Goal: Task Accomplishment & Management: Use online tool/utility

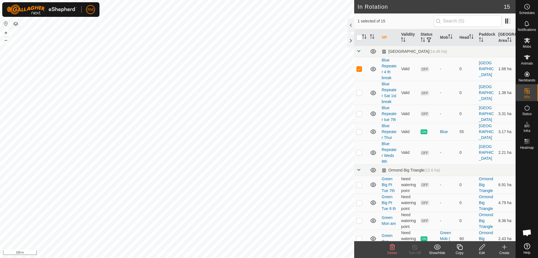
checkbox input "false"
checkbox input "true"
click at [460, 248] on icon at bounding box center [459, 246] width 7 height 7
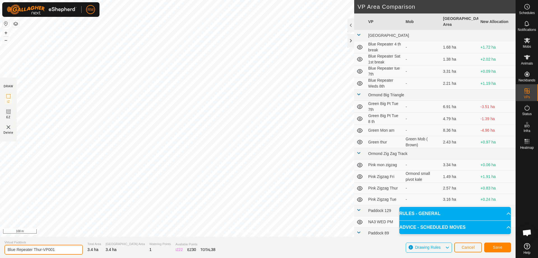
click at [58, 250] on input "Blue Repeater Thur-VP001" at bounding box center [43, 249] width 78 height 10
type input "Blue Repeater SAT"
click at [496, 245] on span "Save" at bounding box center [498, 247] width 10 height 4
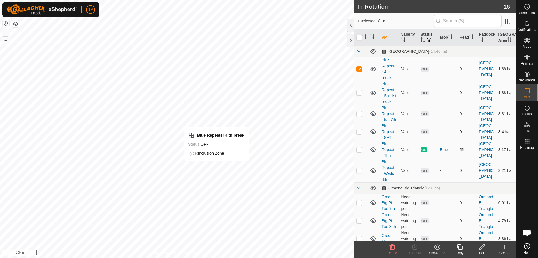
checkbox input "false"
checkbox input "true"
click at [486, 252] on div "Edit" at bounding box center [482, 252] width 22 height 5
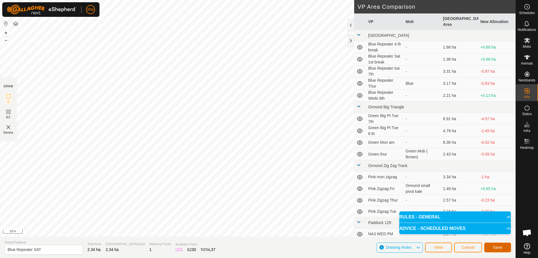
click at [497, 247] on span "Save" at bounding box center [498, 247] width 10 height 4
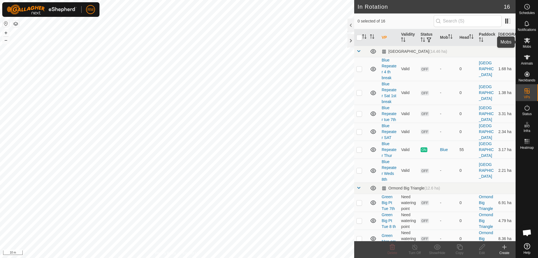
click at [528, 45] on span "Mobs" at bounding box center [527, 46] width 8 height 3
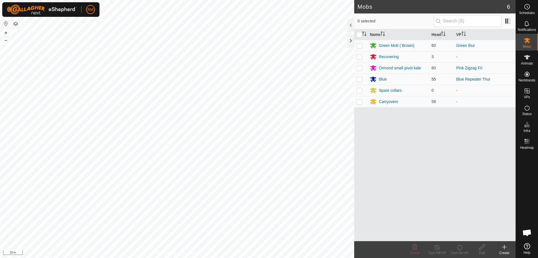
click at [358, 79] on p-checkbox at bounding box center [359, 79] width 6 height 4
checkbox input "true"
click at [460, 247] on icon at bounding box center [459, 246] width 7 height 7
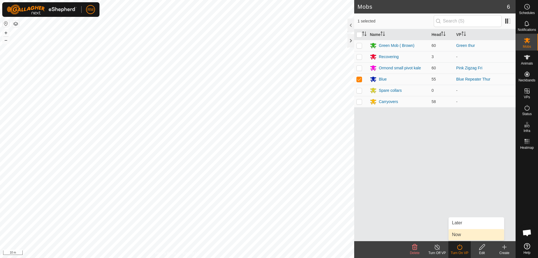
click at [466, 234] on link "Now" at bounding box center [476, 234] width 55 height 11
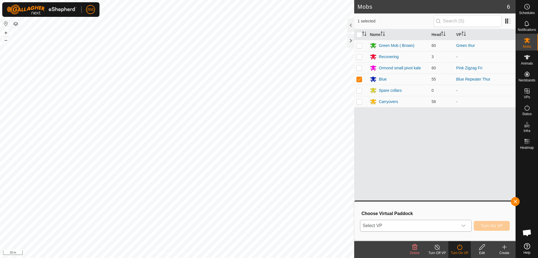
click at [463, 225] on icon "dropdown trigger" at bounding box center [463, 225] width 4 height 4
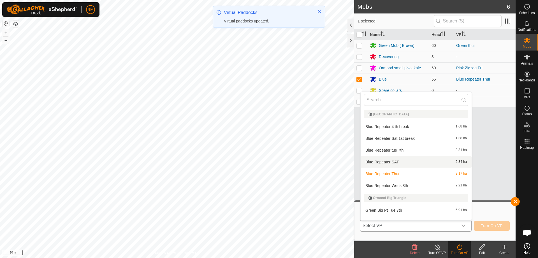
click at [394, 161] on li "Blue Repeater SAT 2.34 ha" at bounding box center [416, 161] width 111 height 11
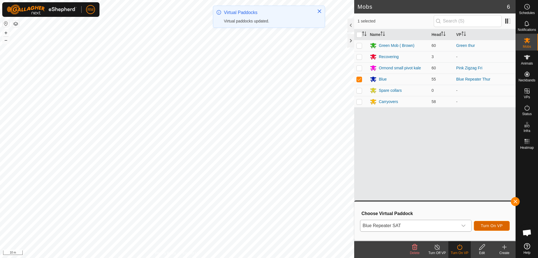
click at [486, 226] on span "Turn On VP" at bounding box center [492, 225] width 22 height 4
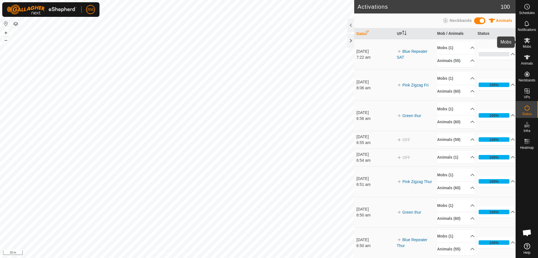
click at [527, 41] on icon at bounding box center [527, 40] width 6 height 5
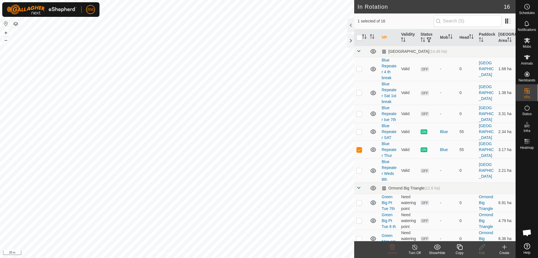
checkbox input "false"
checkbox input "true"
checkbox input "false"
click at [374, 116] on icon at bounding box center [373, 113] width 6 height 4
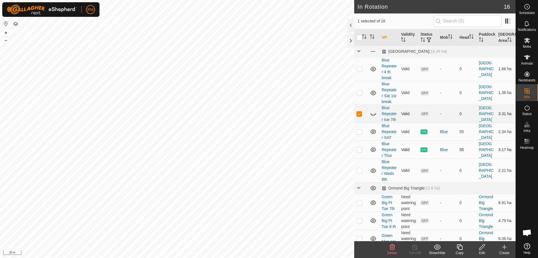
click at [356, 152] on p-checkbox at bounding box center [359, 149] width 6 height 4
click at [361, 152] on p-checkbox at bounding box center [359, 149] width 6 height 4
checkbox input "true"
click at [360, 116] on p-checkbox at bounding box center [359, 113] width 6 height 4
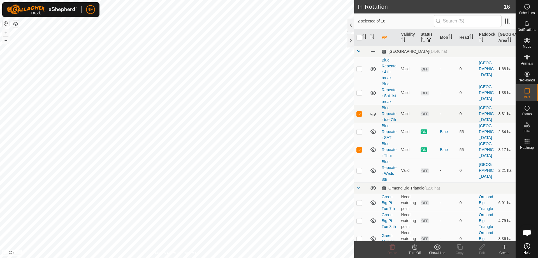
checkbox input "false"
click at [416, 248] on line at bounding box center [414, 247] width 4 height 4
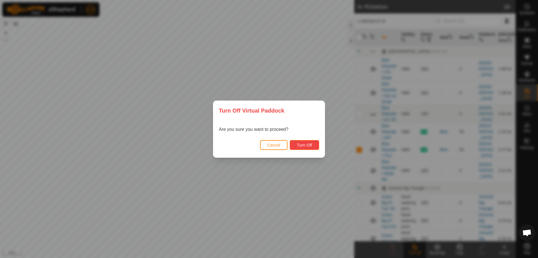
click at [307, 147] on button "Turn Off" at bounding box center [304, 145] width 29 height 10
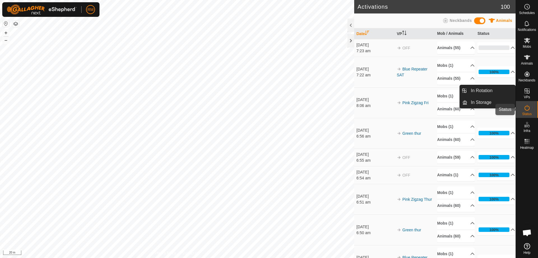
click at [528, 108] on icon at bounding box center [527, 107] width 7 height 7
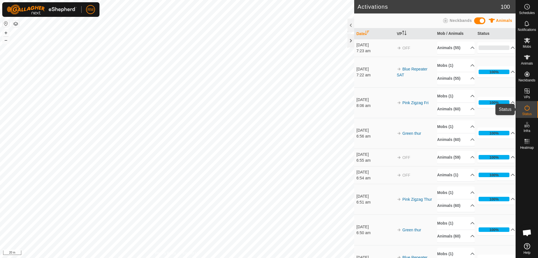
click at [529, 109] on icon at bounding box center [527, 108] width 5 height 6
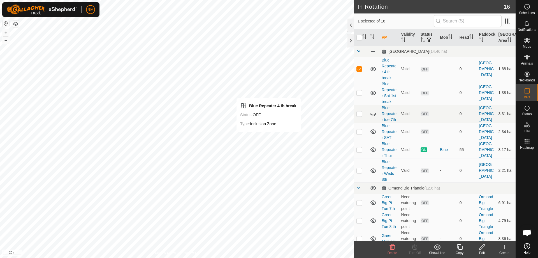
checkbox input "false"
checkbox input "true"
click at [528, 39] on icon at bounding box center [527, 40] width 6 height 5
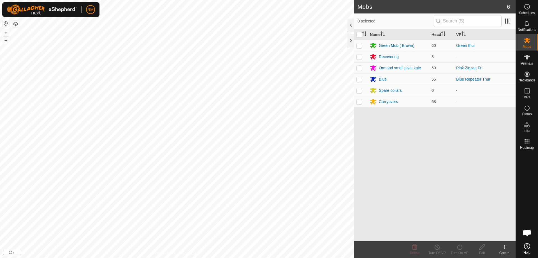
click at [359, 79] on p-checkbox at bounding box center [359, 79] width 6 height 4
checkbox input "true"
click at [458, 246] on icon at bounding box center [459, 247] width 5 height 6
click at [458, 234] on link "Now" at bounding box center [476, 234] width 55 height 11
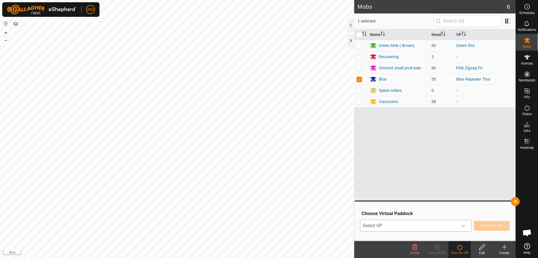
click at [463, 224] on icon "dropdown trigger" at bounding box center [463, 225] width 4 height 4
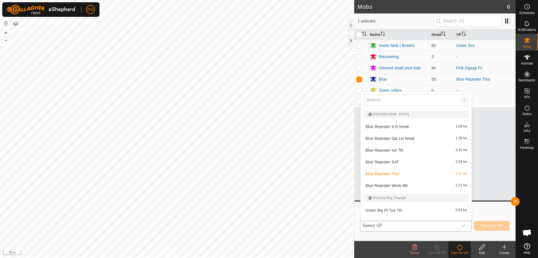
scroll to position [7, 0]
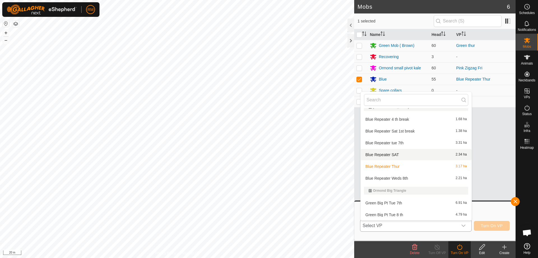
click at [392, 155] on li "Blue Repeater SAT 2.34 ha" at bounding box center [416, 154] width 111 height 11
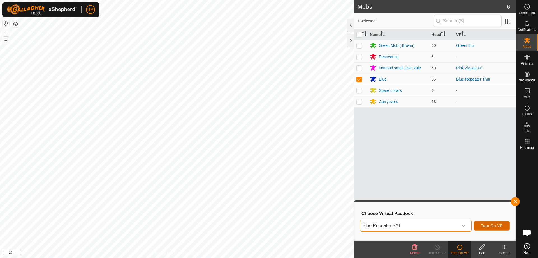
click at [488, 225] on span "Turn On VP" at bounding box center [492, 225] width 22 height 4
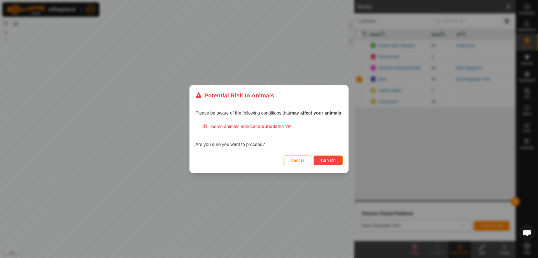
click at [336, 162] on span "Turn On" at bounding box center [328, 160] width 15 height 4
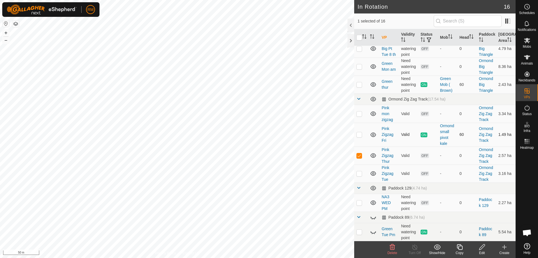
scroll to position [189, 0]
click at [527, 41] on icon at bounding box center [527, 40] width 6 height 5
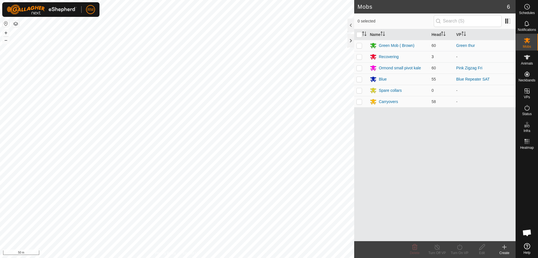
click at [358, 57] on p-checkbox at bounding box center [359, 56] width 6 height 4
checkbox input "true"
click at [460, 248] on icon at bounding box center [459, 246] width 7 height 7
click at [464, 235] on link "Now" at bounding box center [476, 234] width 55 height 11
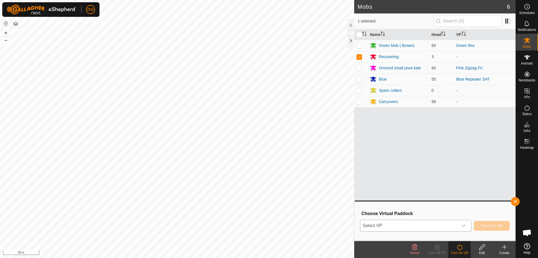
click at [464, 224] on icon "dropdown trigger" at bounding box center [463, 225] width 4 height 4
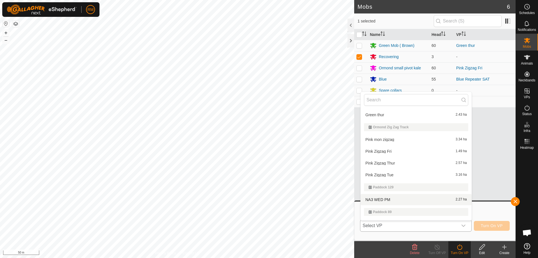
scroll to position [140, 0]
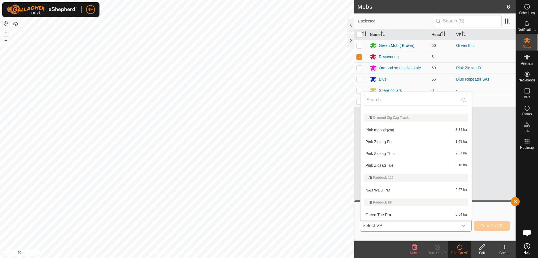
click at [397, 153] on li "Pink Zigzag Thur 2.57 ha" at bounding box center [416, 153] width 111 height 11
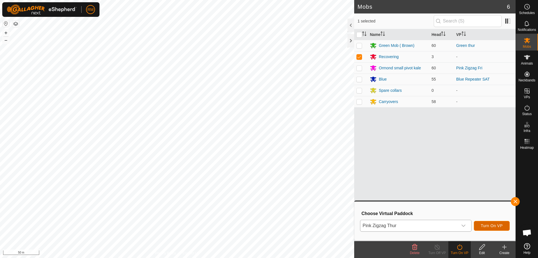
click at [492, 225] on span "Turn On VP" at bounding box center [492, 225] width 22 height 4
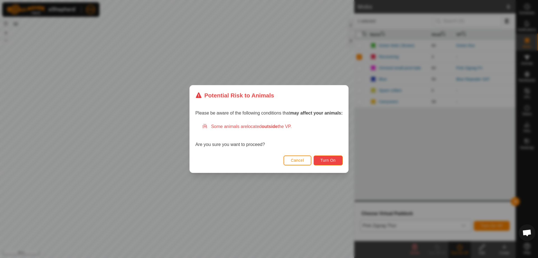
click at [332, 161] on span "Turn On" at bounding box center [328, 160] width 15 height 4
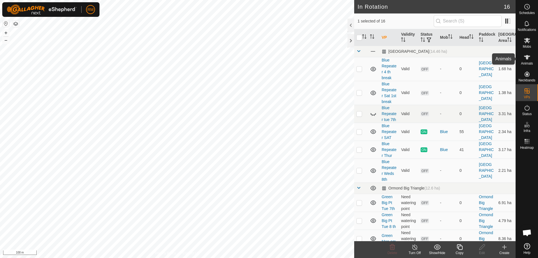
click at [527, 57] on icon at bounding box center [527, 57] width 6 height 4
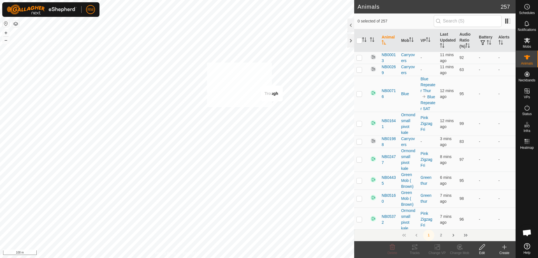
checkbox input "true"
click at [364, 39] on icon "Activate to sort" at bounding box center [364, 39] width 4 height 4
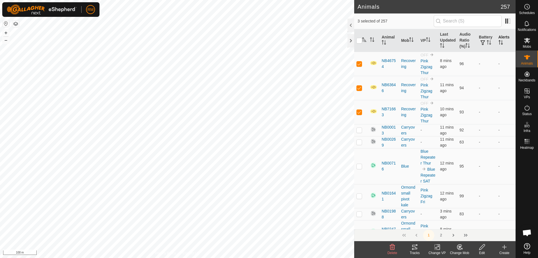
click at [502, 37] on th "Alerts" at bounding box center [505, 40] width 19 height 23
click at [500, 39] on th "Alerts" at bounding box center [505, 40] width 19 height 23
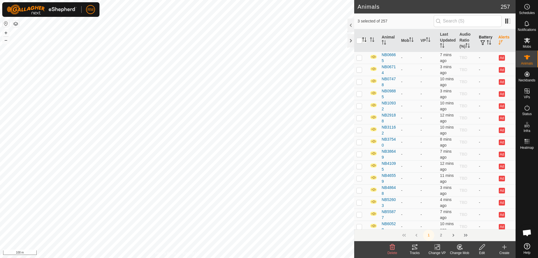
click at [481, 42] on span "button" at bounding box center [483, 42] width 4 height 4
click at [501, 37] on th "Alerts" at bounding box center [505, 40] width 19 height 23
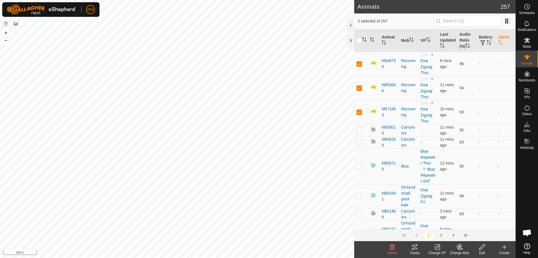
click at [501, 37] on th "Alerts" at bounding box center [505, 40] width 19 height 23
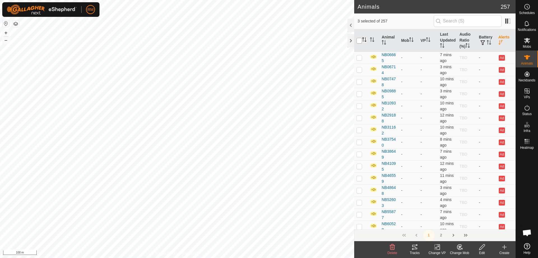
click at [357, 41] on input "checkbox" at bounding box center [359, 41] width 6 height 6
checkbox input "true"
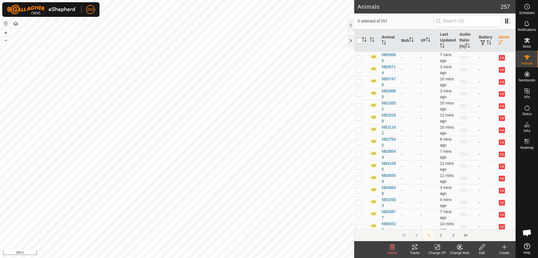
checkbox input "true"
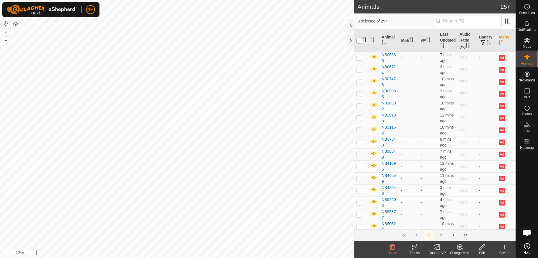
checkbox input "true"
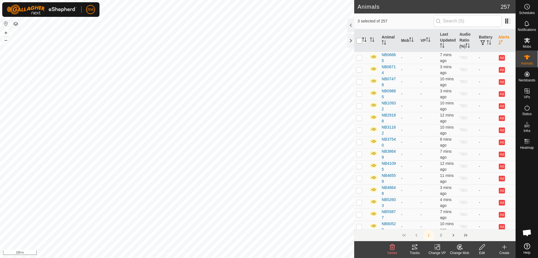
checkbox input "true"
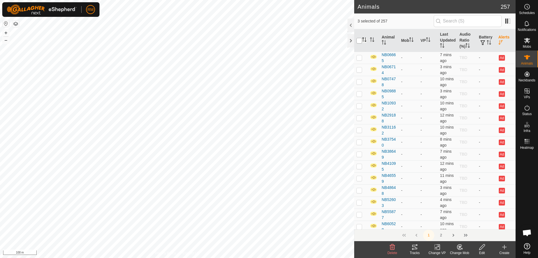
checkbox input "true"
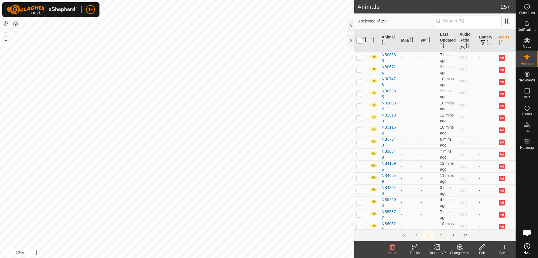
checkbox input "true"
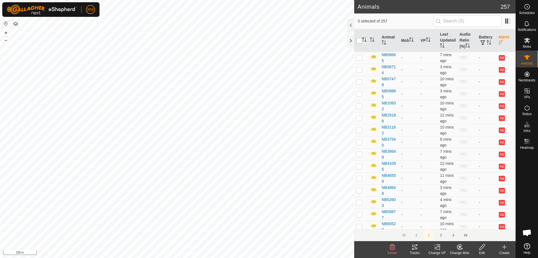
checkbox input "true"
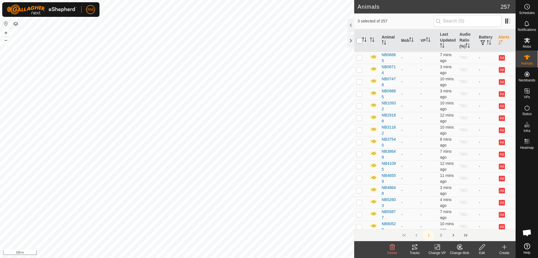
checkbox input "true"
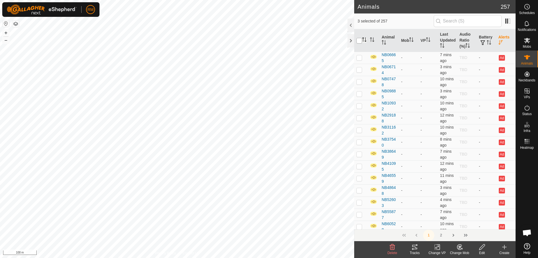
checkbox input "true"
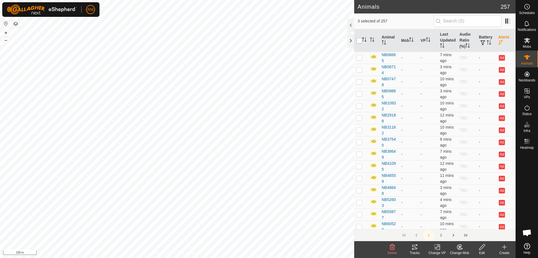
checkbox input "true"
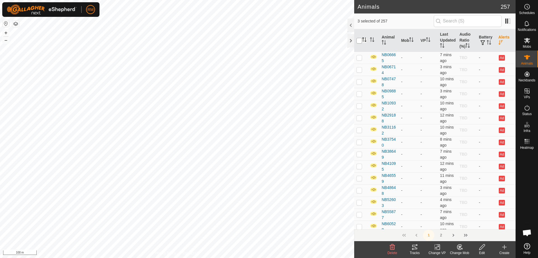
checkbox input "true"
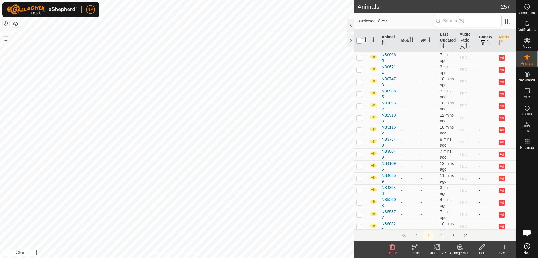
checkbox input "true"
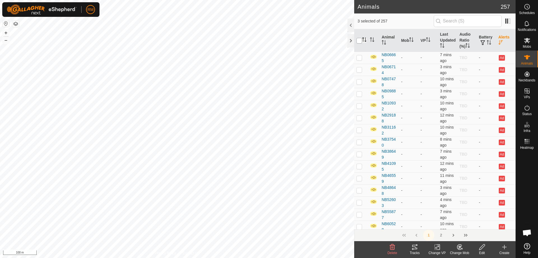
checkbox input "true"
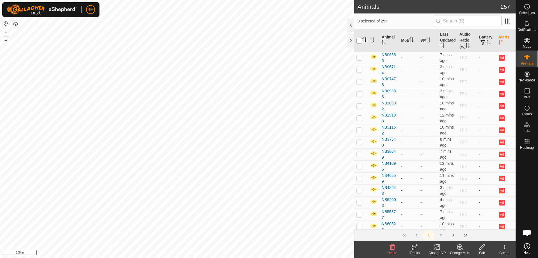
checkbox input "true"
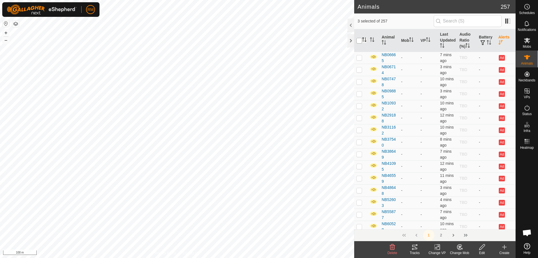
checkbox input "true"
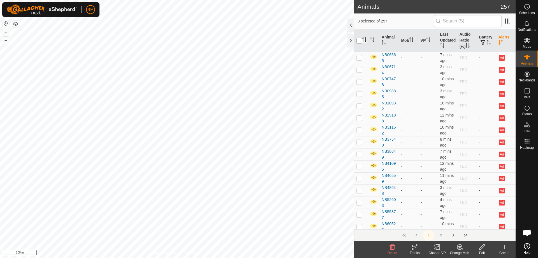
checkbox input "true"
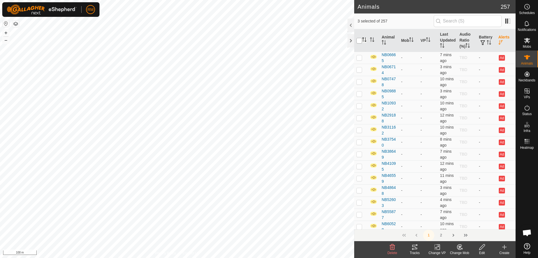
checkbox input "true"
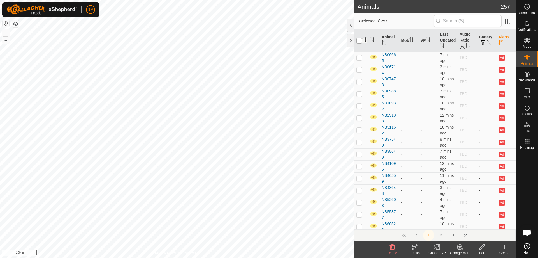
checkbox input "true"
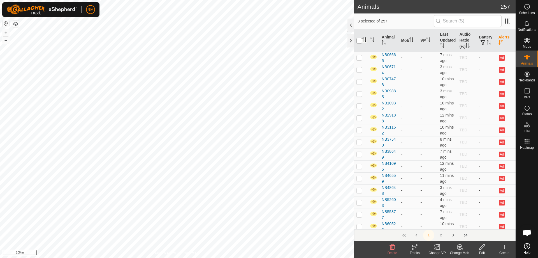
checkbox input "true"
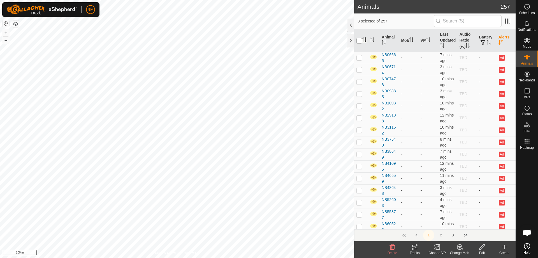
checkbox input "true"
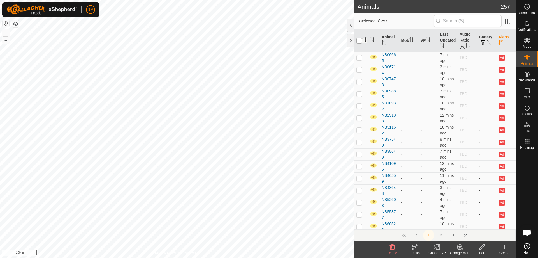
checkbox input "true"
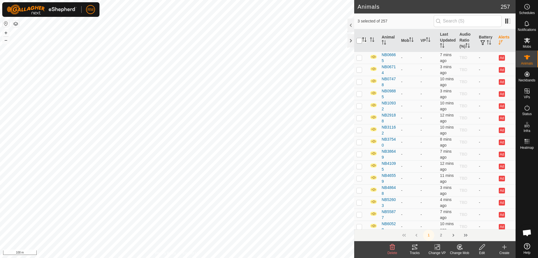
checkbox input "true"
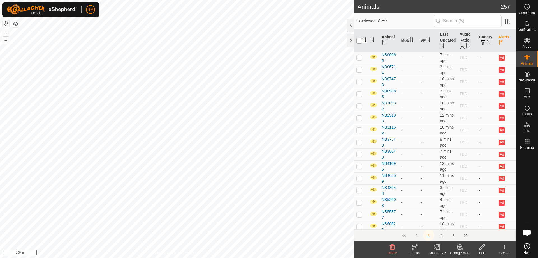
checkbox input "true"
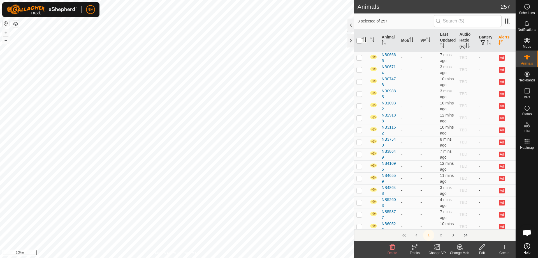
checkbox input "true"
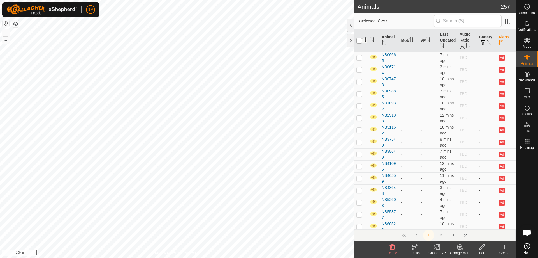
checkbox input "true"
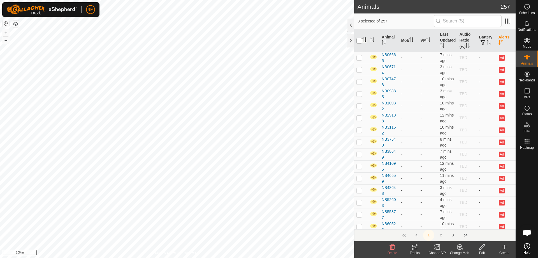
checkbox input "true"
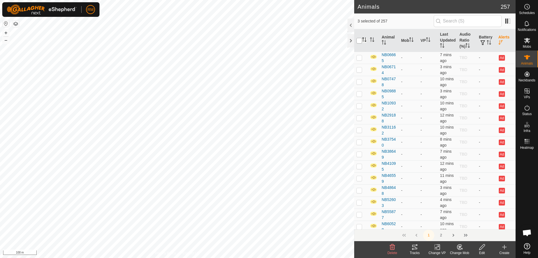
checkbox input "true"
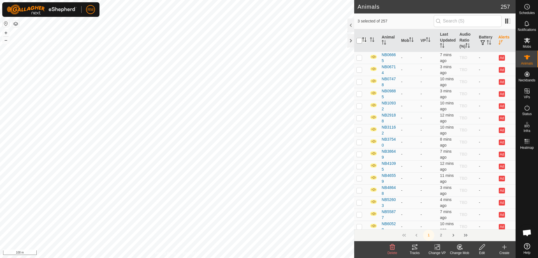
checkbox input "true"
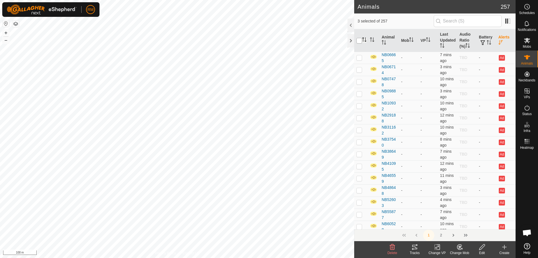
checkbox input "true"
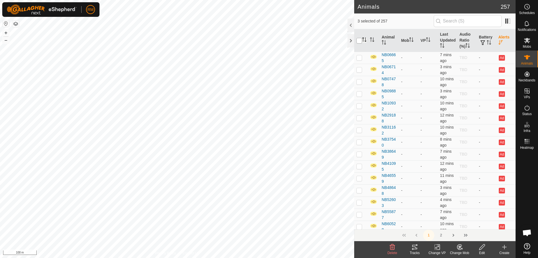
checkbox input "true"
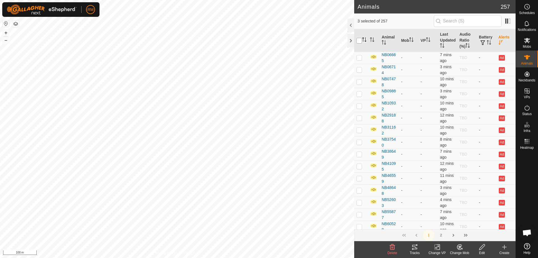
checkbox input "true"
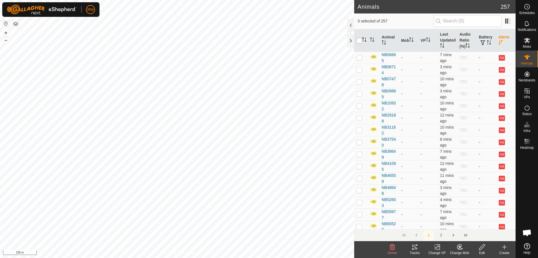
checkbox input "true"
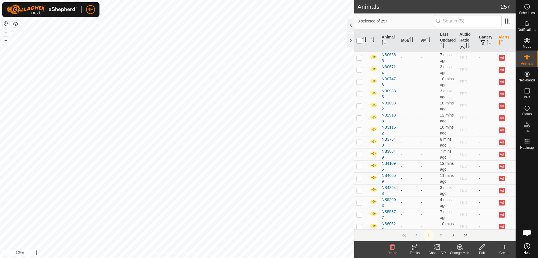
checkbox input "true"
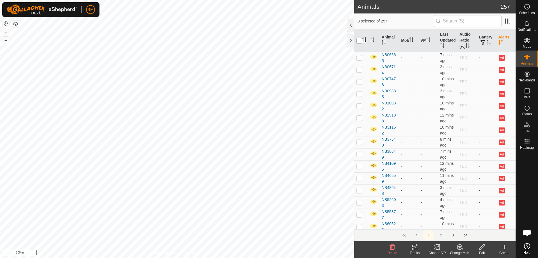
checkbox input "true"
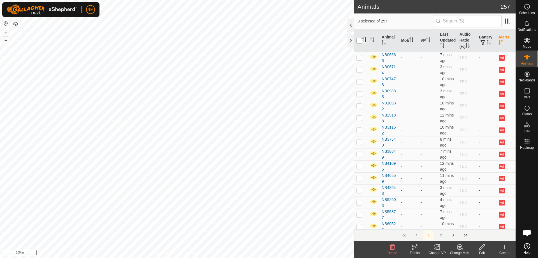
checkbox input "true"
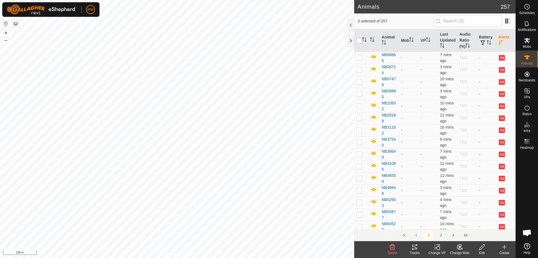
checkbox input "true"
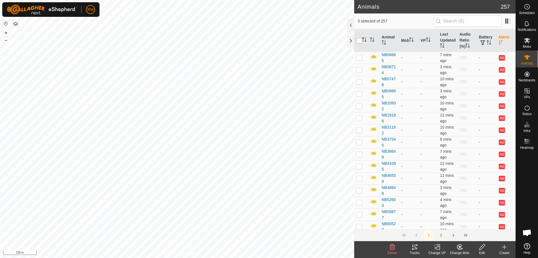
checkbox input "true"
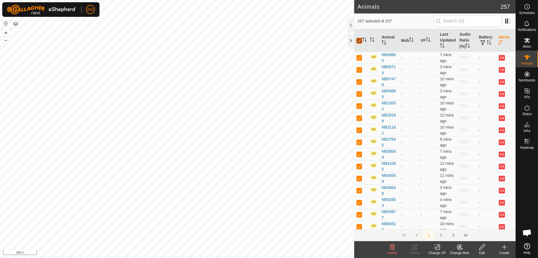
click at [357, 41] on input "checkbox" at bounding box center [359, 41] width 6 height 6
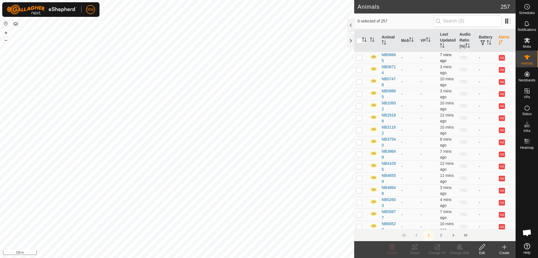
click at [357, 59] on p-checkbox at bounding box center [359, 57] width 6 height 4
click at [357, 69] on p-checkbox at bounding box center [359, 69] width 6 height 4
click at [360, 89] on td at bounding box center [360, 94] width 13 height 12
click at [359, 106] on p-checkbox at bounding box center [359, 105] width 6 height 4
click at [361, 116] on p-checkbox at bounding box center [359, 117] width 6 height 4
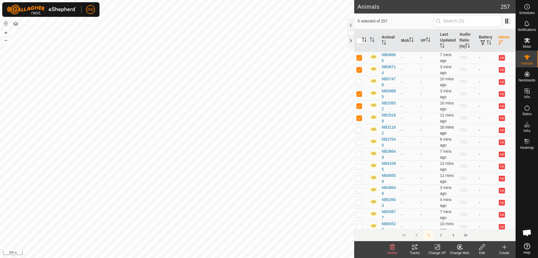
drag, startPoint x: 356, startPoint y: 129, endPoint x: 356, endPoint y: 133, distance: 3.4
click at [356, 129] on p-checkbox at bounding box center [359, 130] width 6 height 4
click at [360, 142] on p-checkbox at bounding box center [359, 142] width 6 height 4
click at [361, 152] on td at bounding box center [360, 154] width 13 height 12
click at [357, 82] on p-checkbox at bounding box center [359, 81] width 6 height 4
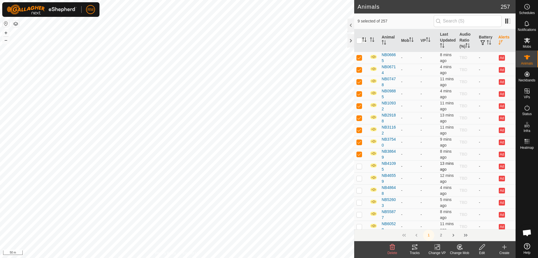
click at [359, 166] on p-checkbox at bounding box center [359, 166] width 6 height 4
click at [358, 179] on p-checkbox at bounding box center [359, 178] width 6 height 4
click at [359, 195] on td at bounding box center [360, 190] width 13 height 12
drag, startPoint x: 355, startPoint y: 188, endPoint x: 355, endPoint y: 200, distance: 12.3
click at [355, 188] on td at bounding box center [360, 190] width 13 height 12
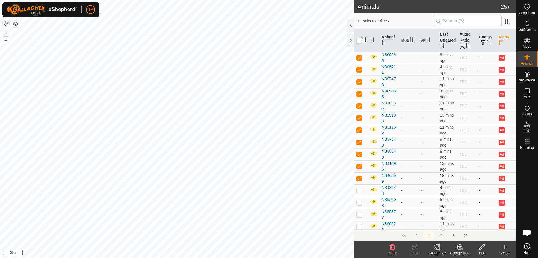
click at [356, 200] on td at bounding box center [360, 202] width 13 height 12
click at [357, 191] on p-checkbox at bounding box center [359, 190] width 6 height 4
click at [358, 215] on p-checkbox at bounding box center [359, 214] width 6 height 4
click at [360, 224] on p-checkbox at bounding box center [359, 226] width 6 height 4
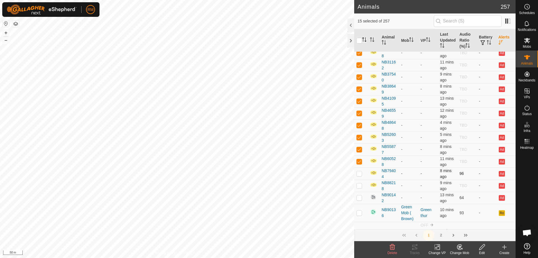
scroll to position [65, 0]
click at [358, 172] on p-checkbox at bounding box center [359, 173] width 6 height 4
click at [360, 186] on p-checkbox at bounding box center [359, 185] width 6 height 4
click at [359, 197] on p-checkbox at bounding box center [359, 197] width 6 height 4
click at [360, 198] on p-checkbox at bounding box center [359, 197] width 6 height 4
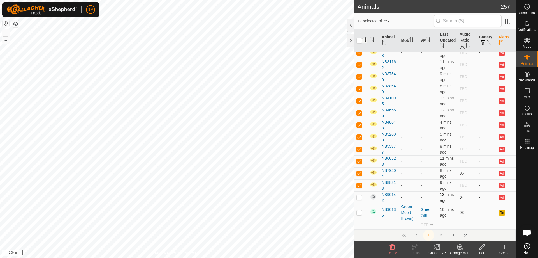
click at [360, 198] on p-checkbox at bounding box center [359, 197] width 6 height 4
click at [360, 213] on p-checkbox at bounding box center [359, 212] width 6 height 4
click at [360, 41] on input "checkbox" at bounding box center [359, 41] width 6 height 6
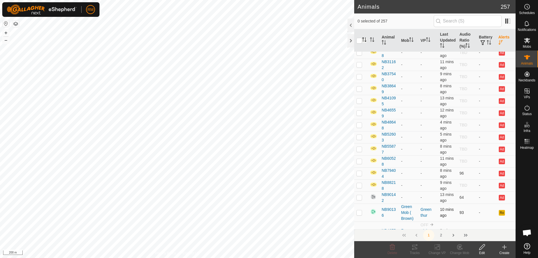
click at [360, 214] on p-checkbox at bounding box center [359, 212] width 6 height 4
click at [361, 213] on p-checkbox at bounding box center [359, 212] width 6 height 4
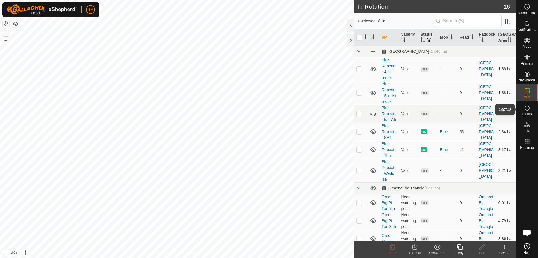
click at [528, 108] on icon at bounding box center [527, 107] width 7 height 7
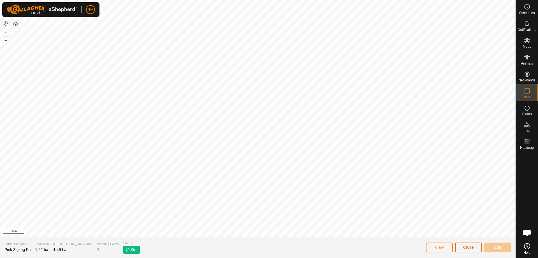
click at [470, 248] on span "Close" at bounding box center [468, 247] width 11 height 4
click at [464, 246] on span "Close" at bounding box center [468, 247] width 11 height 4
